Goal: Communication & Community: Answer question/provide support

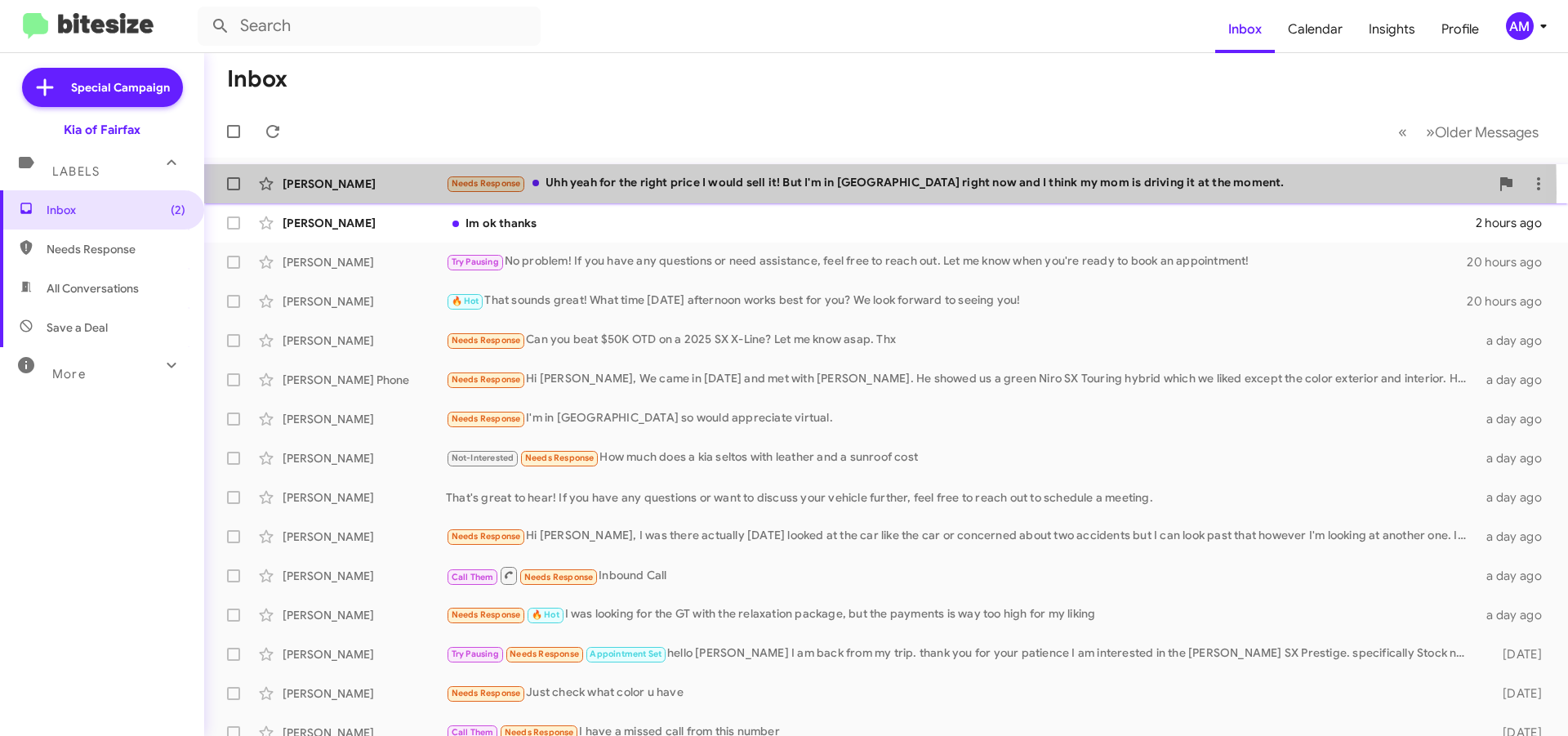
click at [618, 193] on div "Needs Response Uhh yeah for the right price I would sell it! But I'm in [GEOGRA…" at bounding box center [967, 183] width 1044 height 19
